Goal: Task Accomplishment & Management: Manage account settings

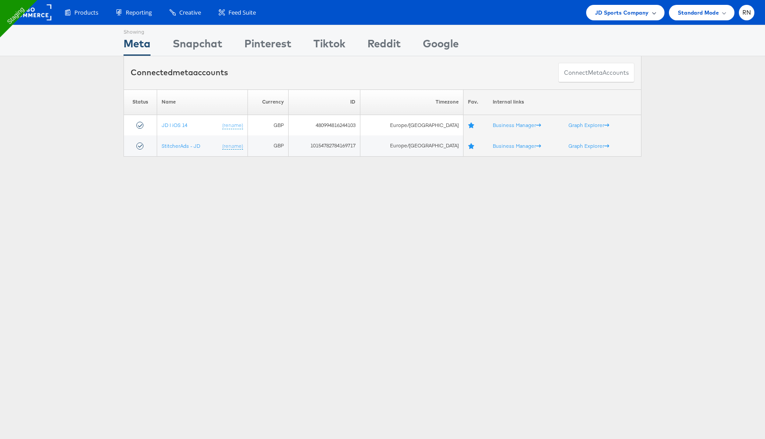
click at [615, 14] on span "JD Sports Company" at bounding box center [622, 12] width 54 height 9
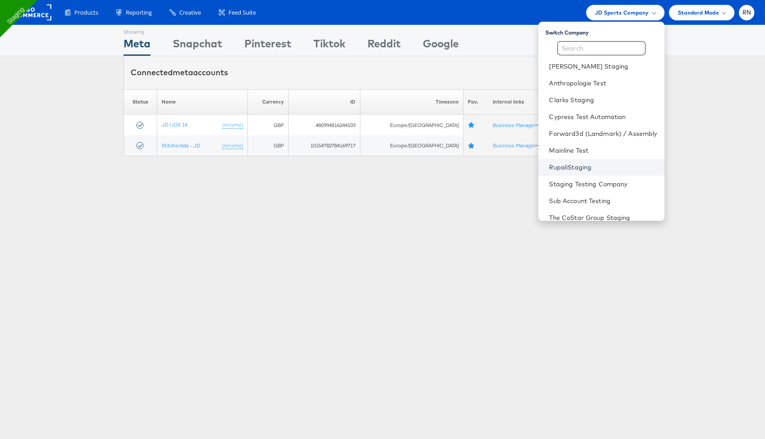
scroll to position [27, 0]
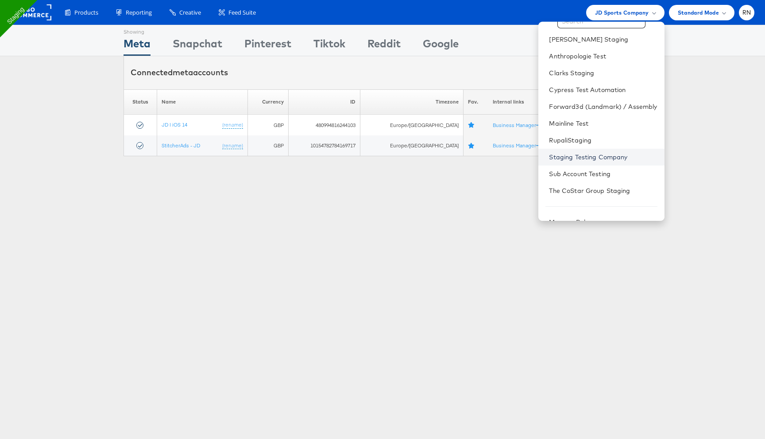
click at [583, 160] on link "Staging Testing Company" at bounding box center [603, 157] width 108 height 9
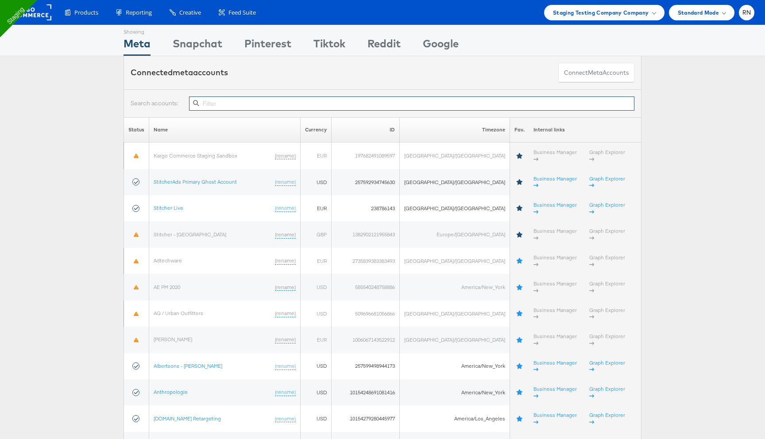
click at [210, 101] on input "text" at bounding box center [411, 104] width 445 height 14
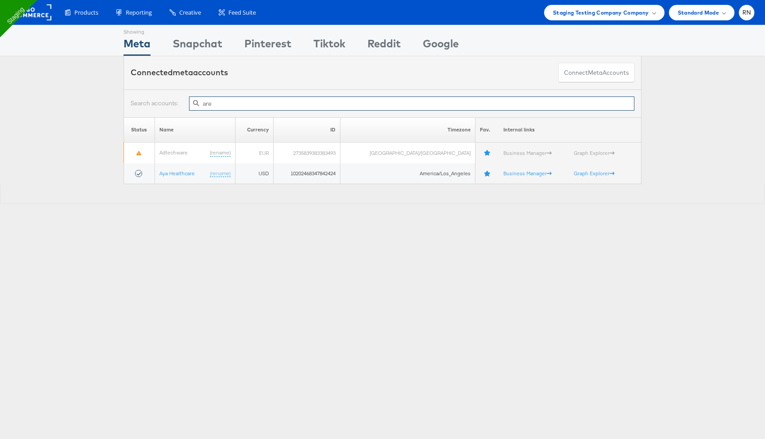
type input "are"
click at [612, 9] on span "Staging Testing Company Company" at bounding box center [601, 12] width 96 height 9
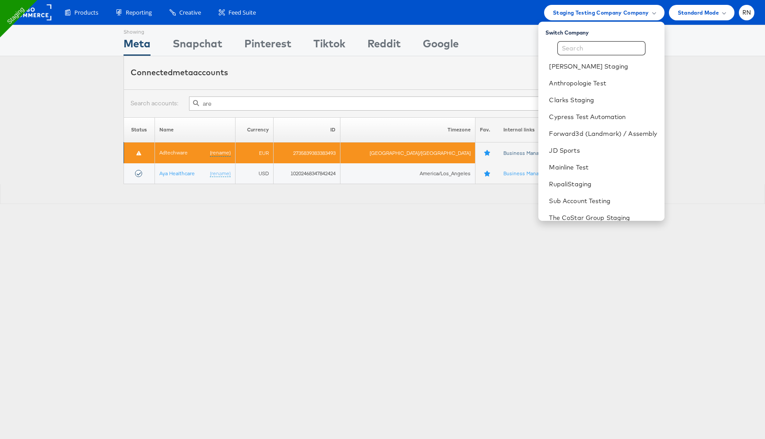
scroll to position [40, 0]
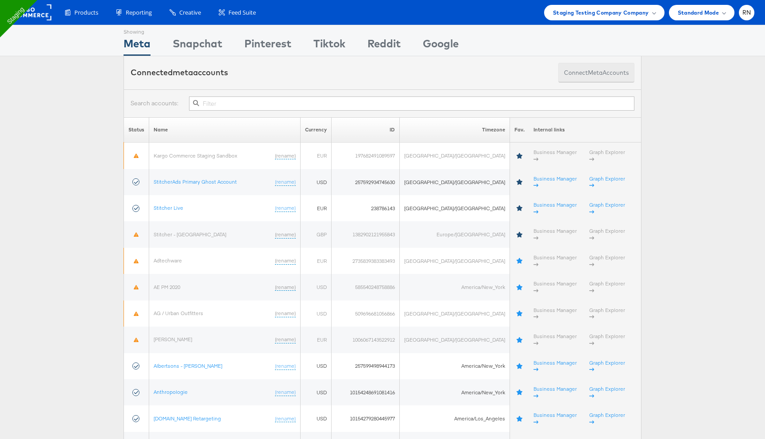
click at [574, 71] on button "Connect meta Accounts" at bounding box center [596, 73] width 76 height 20
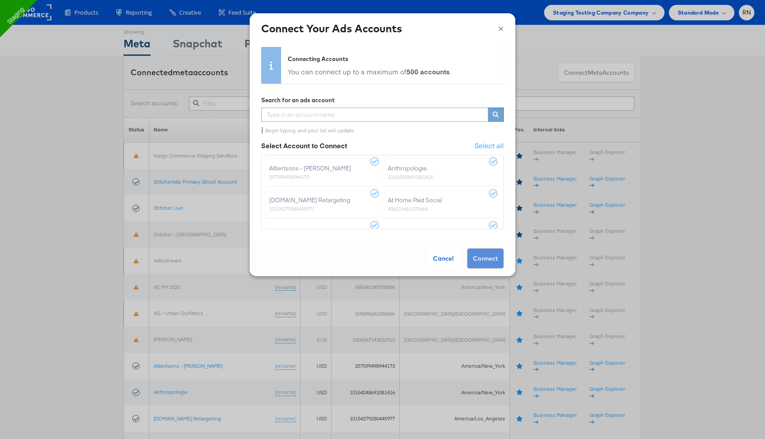
click at [308, 118] on input "text" at bounding box center [374, 115] width 227 height 14
type input "aer"
click at [502, 28] on button "×" at bounding box center [501, 27] width 6 height 13
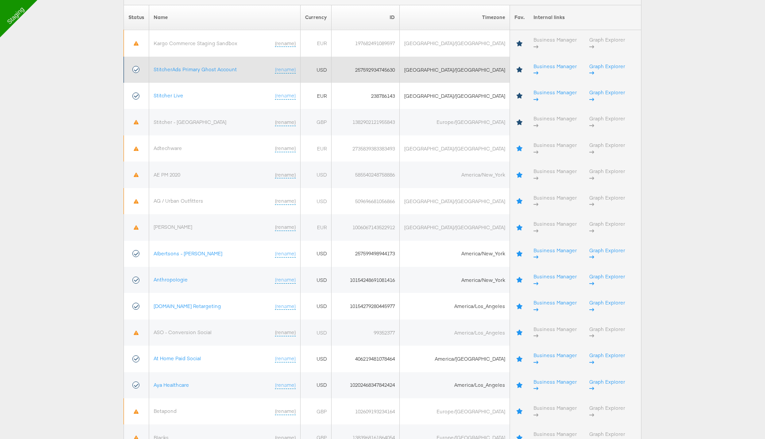
scroll to position [0, 0]
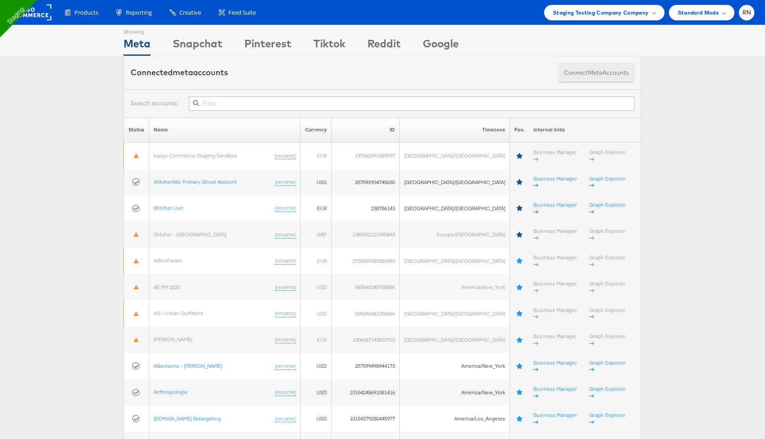
click at [589, 75] on span "meta" at bounding box center [595, 73] width 15 height 8
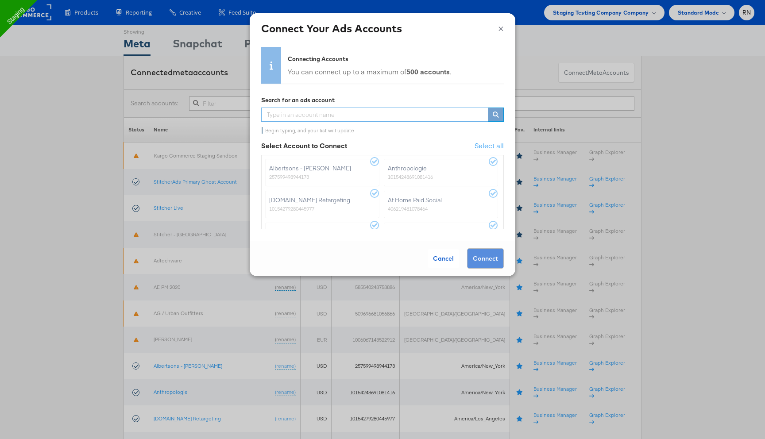
click at [369, 116] on input "text" at bounding box center [374, 115] width 227 height 14
type input "aer"
click at [500, 29] on button "×" at bounding box center [501, 27] width 6 height 13
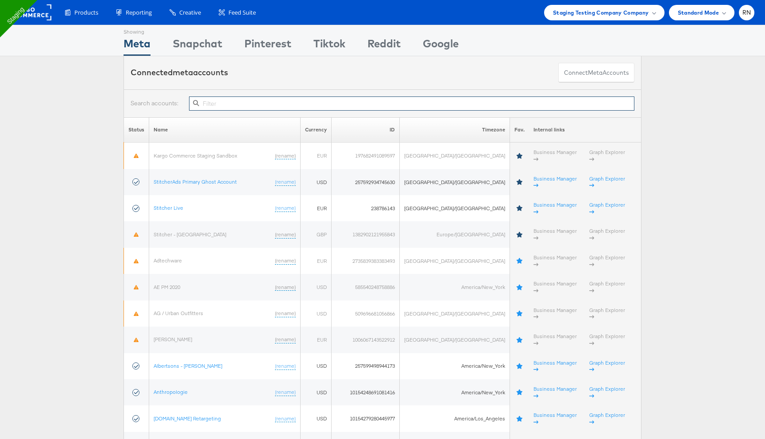
click at [301, 106] on input "text" at bounding box center [411, 104] width 445 height 14
paste input "2534399880205297"
type input "2534399880205297"
click at [596, 72] on span "meta" at bounding box center [595, 73] width 15 height 8
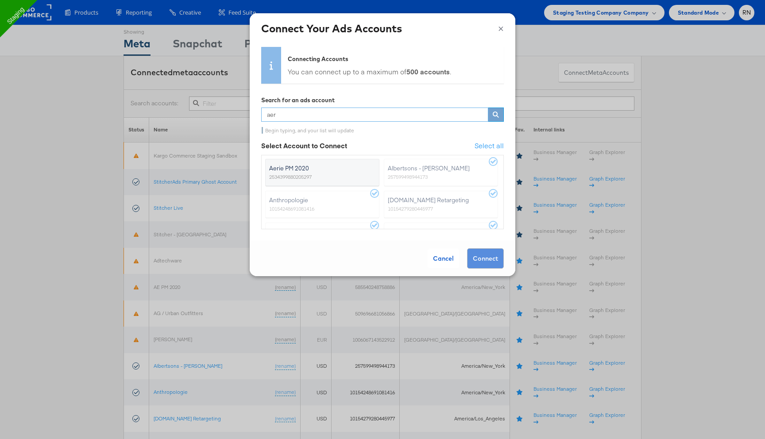
click at [293, 119] on input "aer" at bounding box center [374, 115] width 227 height 14
paste input "2534399880205297"
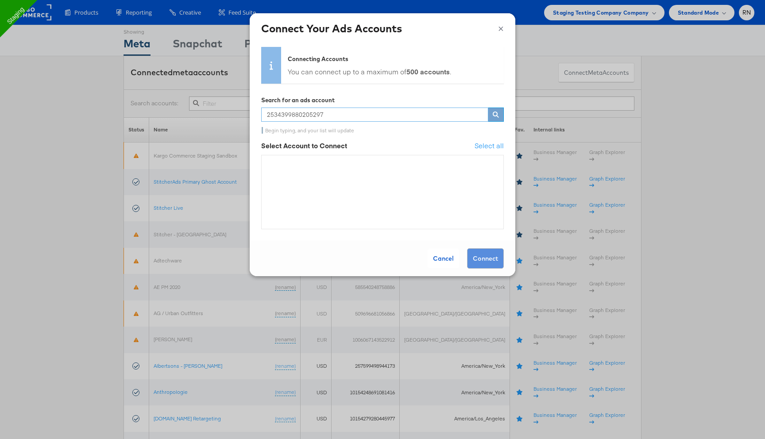
type input "2534399880205297"
click at [499, 28] on button "×" at bounding box center [501, 27] width 6 height 13
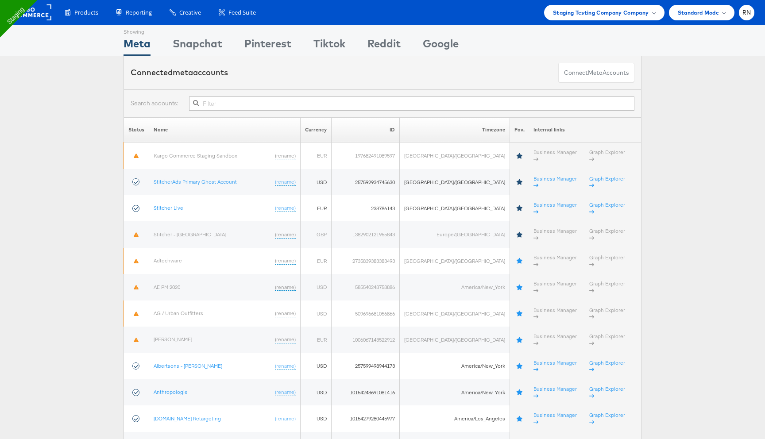
click at [499, 28] on div "Showing Meta Showing Snapchat Showing Pinterest Showing Tiktok Showing Reddit S…" at bounding box center [383, 40] width 518 height 31
